Goal: Transaction & Acquisition: Download file/media

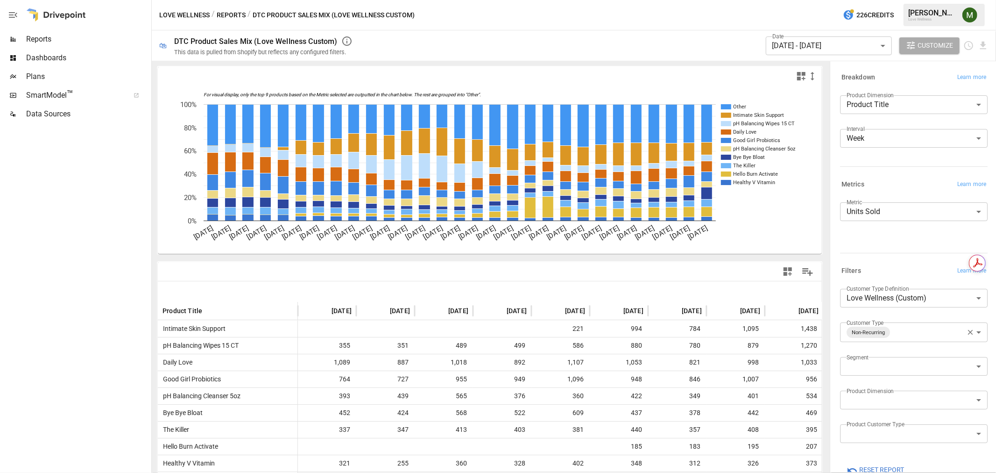
click at [874, 0] on body "Reports Dashboards Plans SmartModel ™ Data Sources Love Wellness / Reports / DT…" at bounding box center [498, 0] width 996 height 0
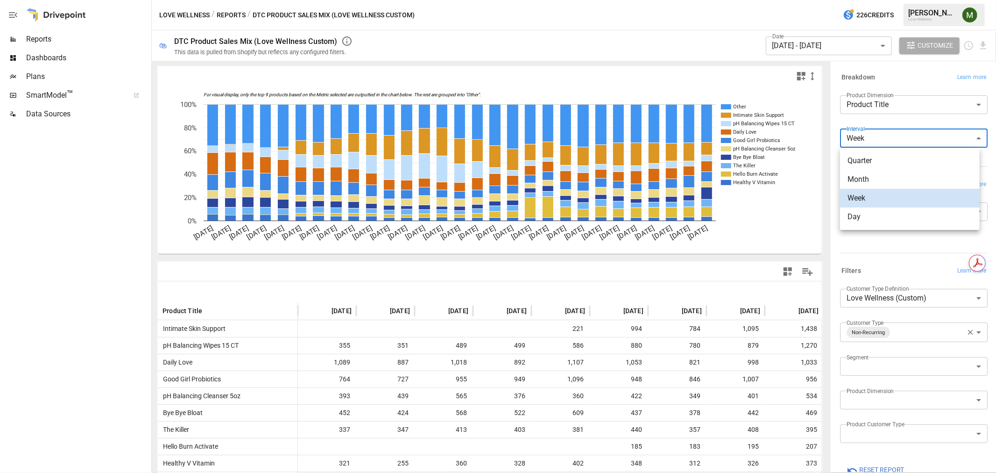
drag, startPoint x: 881, startPoint y: 170, endPoint x: 875, endPoint y: 118, distance: 52.7
click at [883, 170] on li "Month" at bounding box center [910, 179] width 140 height 19
type input "*****"
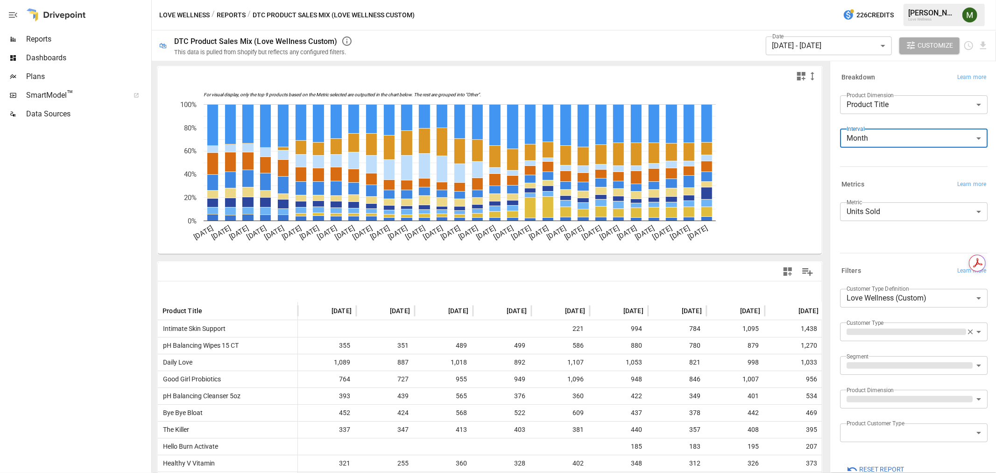
click at [852, 0] on body "Reports Dashboards Plans SmartModel ™ Data Sources Love Wellness / Reports / DT…" at bounding box center [498, 0] width 996 height 0
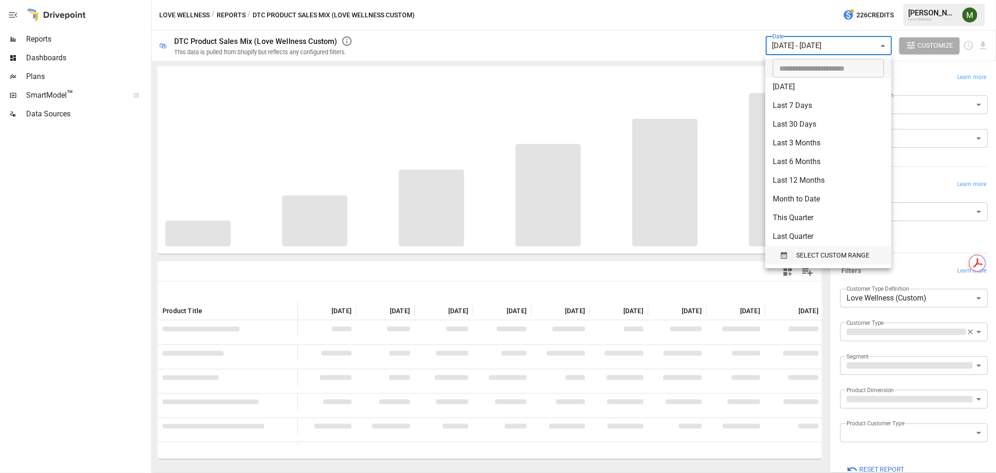
click at [787, 253] on icon "button" at bounding box center [784, 255] width 8 height 8
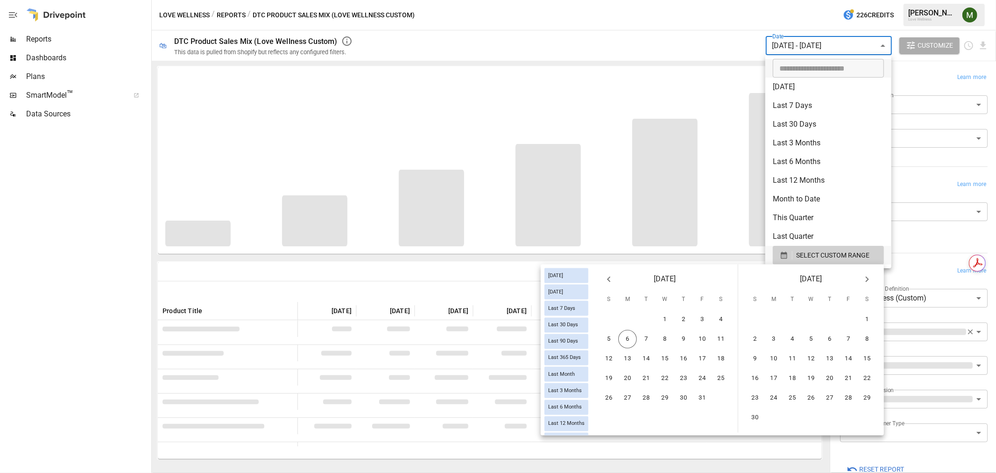
click at [613, 281] on icon "Previous month" at bounding box center [608, 279] width 11 height 11
click at [632, 319] on button "1" at bounding box center [627, 319] width 19 height 19
click at [648, 393] on button "30" at bounding box center [646, 398] width 19 height 19
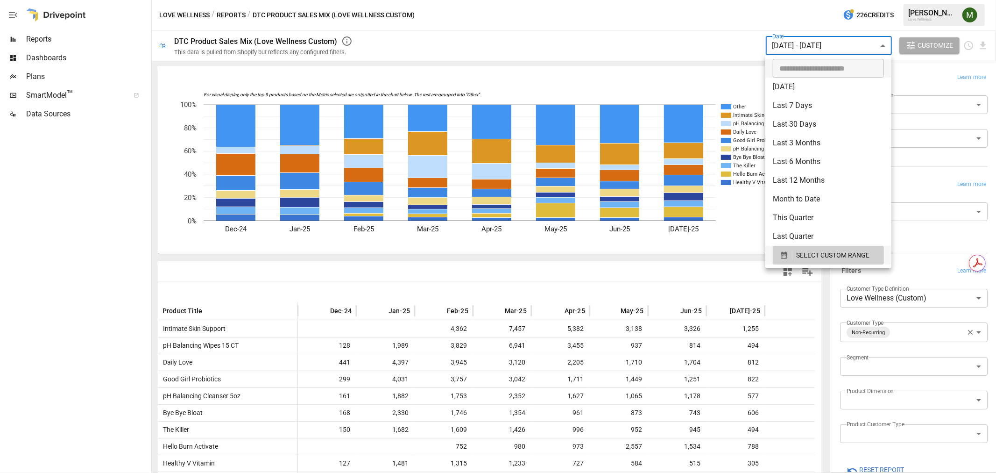
click at [652, 266] on div at bounding box center [498, 236] width 996 height 473
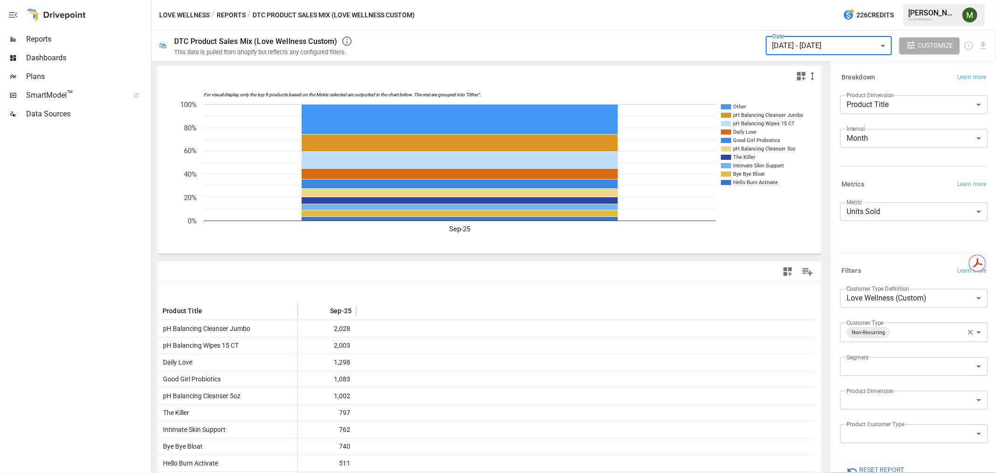
click at [828, 0] on body "Reports Dashboards Plans SmartModel ™ Data Sources Love Wellness / Reports / DT…" at bounding box center [498, 0] width 996 height 0
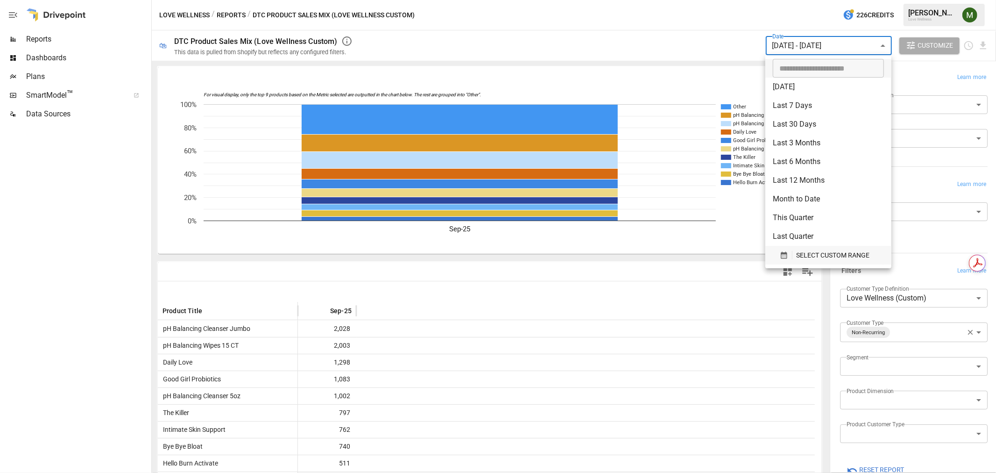
click at [784, 256] on icon "button" at bounding box center [784, 255] width 6 height 7
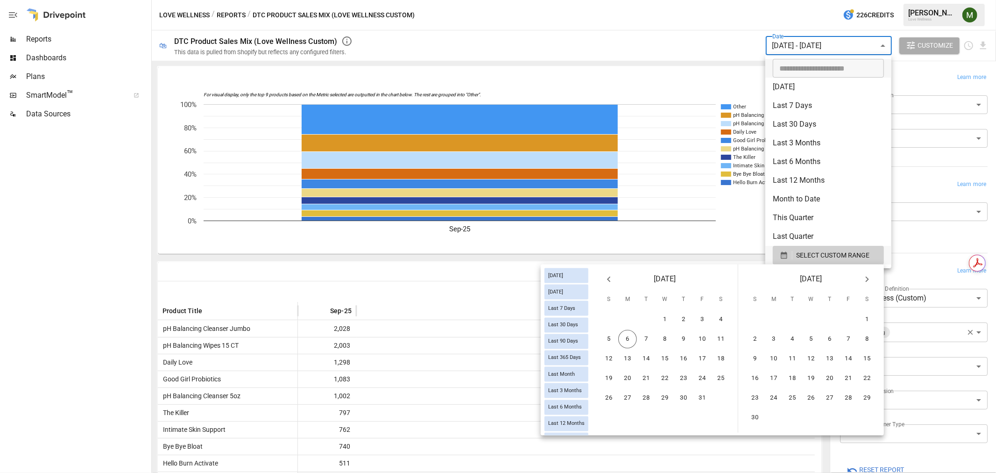
click at [612, 278] on icon "Previous month" at bounding box center [608, 279] width 11 height 11
click at [503, 269] on div at bounding box center [498, 236] width 996 height 473
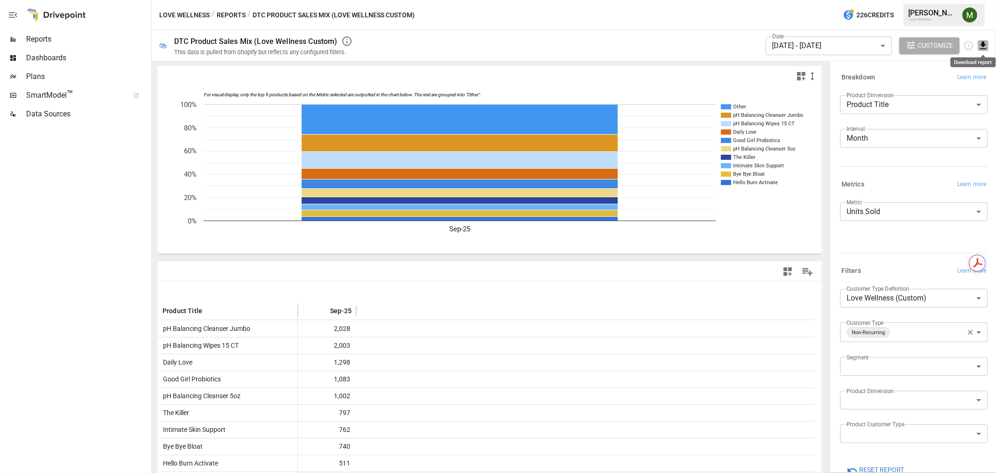
click at [987, 44] on icon "Download report" at bounding box center [983, 45] width 11 height 11
click at [965, 87] on li "Download as CSV" at bounding box center [952, 82] width 74 height 19
